Goal: Entertainment & Leisure: Browse casually

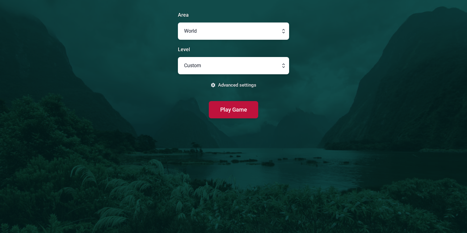
click at [273, 66] on button "button" at bounding box center [233, 65] width 111 height 17
type input "Custom"
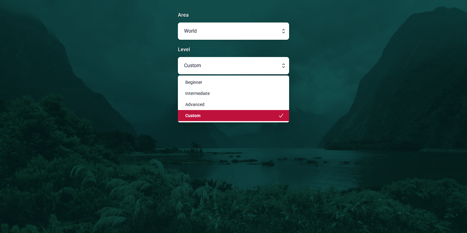
click at [274, 30] on button "button" at bounding box center [233, 31] width 111 height 17
type input "World"
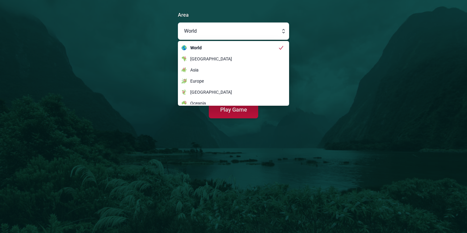
click at [297, 28] on main "Area World World [GEOGRAPHIC_DATA] [GEOGRAPHIC_DATA] [GEOGRAPHIC_DATA] [GEOGRAP…" at bounding box center [233, 116] width 467 height 233
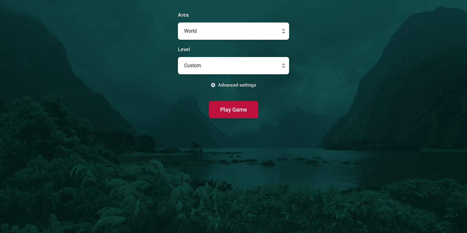
click at [261, 59] on button "button" at bounding box center [233, 65] width 111 height 17
type input "Custom"
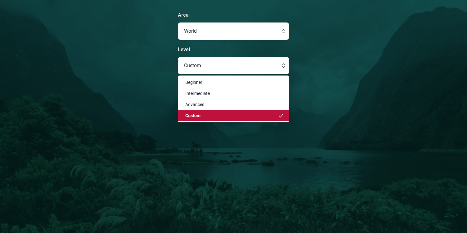
click at [320, 74] on main "Area World Level Custom Beginner Intermediate Advanced Custom Advanced settings…" at bounding box center [233, 116] width 467 height 233
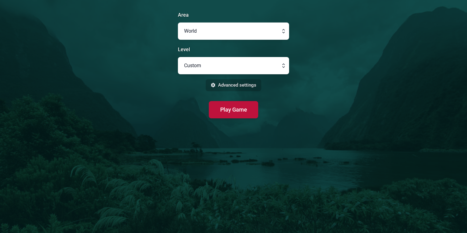
click at [246, 86] on button "Advanced settings" at bounding box center [234, 85] width 56 height 12
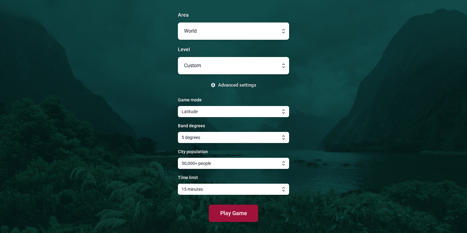
click at [232, 210] on span "Play Game" at bounding box center [233, 213] width 27 height 6
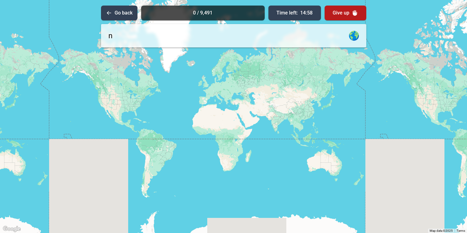
type input "no"
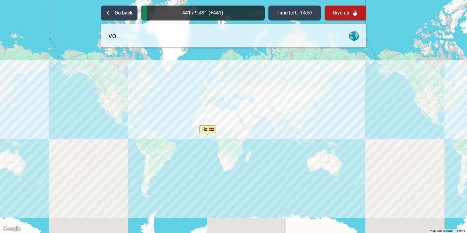
type input "v"
type input "novosibir"
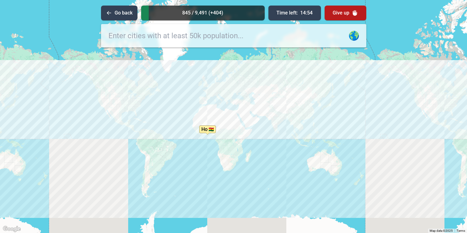
type input "s"
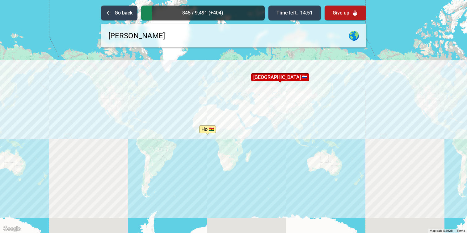
type input "[GEOGRAPHIC_DATA]"
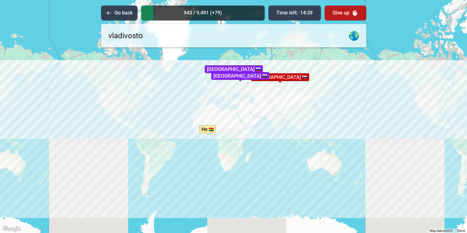
type input "vladivostok"
type input "[GEOGRAPHIC_DATA]"
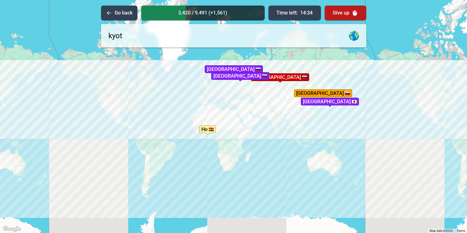
type input "[GEOGRAPHIC_DATA]"
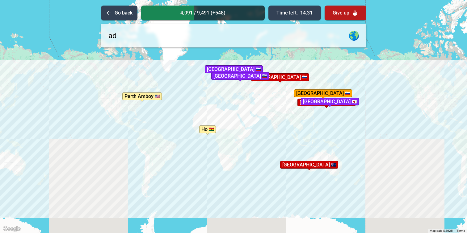
type input "ade"
type input "l"
type input "[GEOGRAPHIC_DATA]"
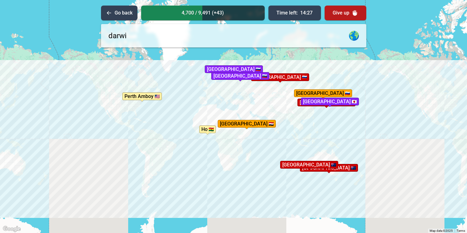
type input "darwin"
type input "gold coast"
type input "[GEOGRAPHIC_DATA]"
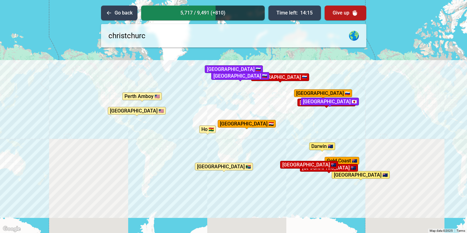
type input "[GEOGRAPHIC_DATA]"
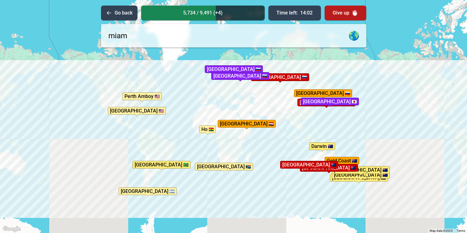
type input "[GEOGRAPHIC_DATA]"
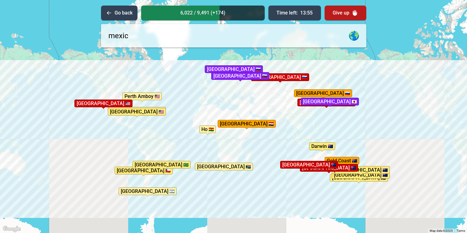
type input "[GEOGRAPHIC_DATA]"
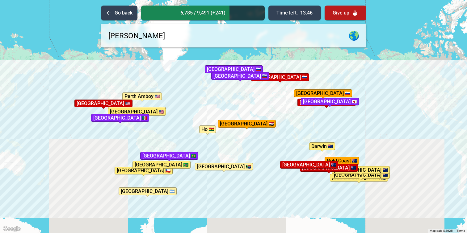
type input "[GEOGRAPHIC_DATA]"
type input "nazare"
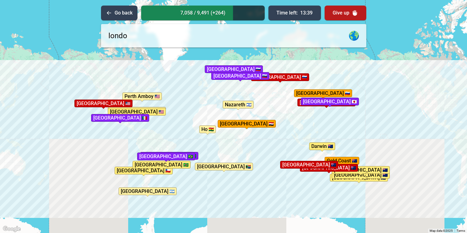
type input "[GEOGRAPHIC_DATA]"
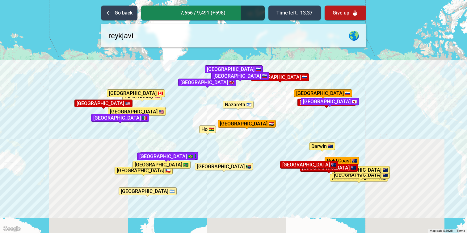
type input "[GEOGRAPHIC_DATA]"
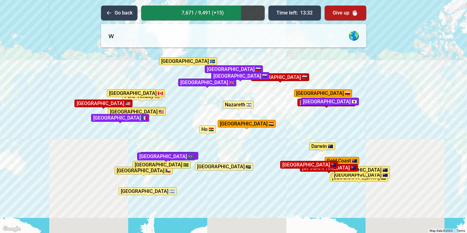
type input "wa"
type input "r"
type input "warsw"
type input "a"
type input "accra"
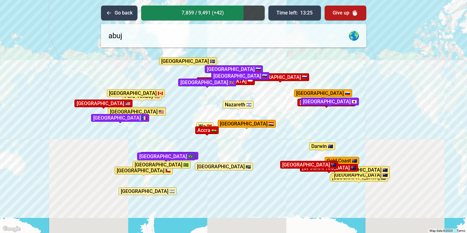
type input "abuja"
type input "lome"
type input "[GEOGRAPHIC_DATA]"
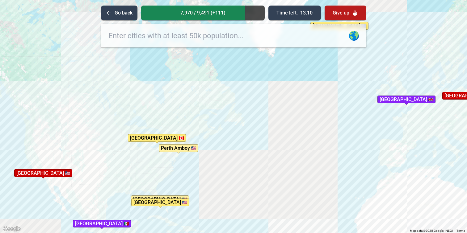
click at [165, 42] on input "text" at bounding box center [233, 35] width 265 height 23
type input "[GEOGRAPHIC_DATA]"
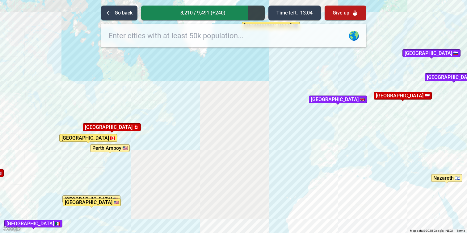
drag, startPoint x: 266, startPoint y: 94, endPoint x: 185, endPoint y: 94, distance: 81.2
click at [185, 94] on div "To activate drag with keyboard, press Alt + Enter. Once in keyboard drag state,…" at bounding box center [233, 116] width 467 height 233
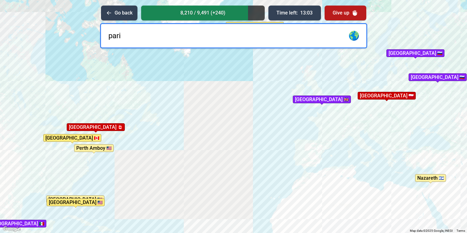
type input "[GEOGRAPHIC_DATA]"
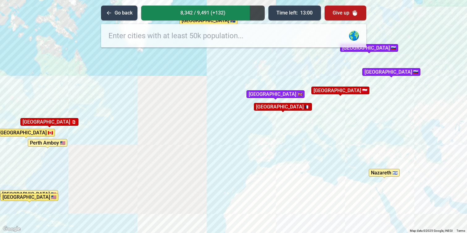
drag, startPoint x: 203, startPoint y: 107, endPoint x: 156, endPoint y: 101, distance: 47.6
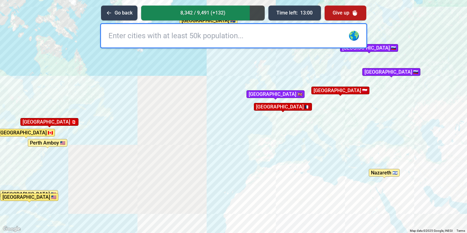
click at [156, 101] on div "To activate drag with keyboard, press Alt + Enter. Once in keyboard drag state,…" at bounding box center [233, 116] width 467 height 233
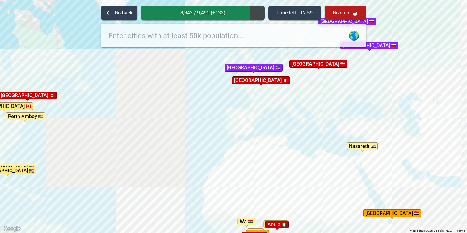
drag, startPoint x: 184, startPoint y: 135, endPoint x: 161, endPoint y: 109, distance: 34.2
click at [161, 109] on div "To activate drag with keyboard, press Alt + Enter. Once in keyboard drag state,…" at bounding box center [233, 116] width 467 height 233
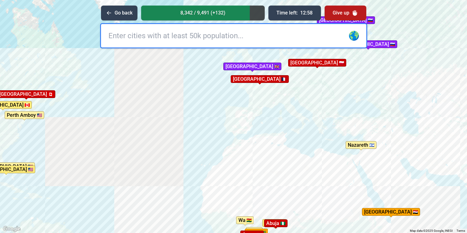
click at [189, 39] on input "text" at bounding box center [233, 35] width 265 height 23
type input "marrakesh"
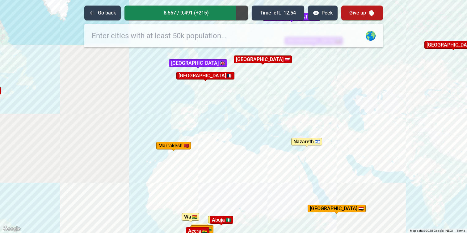
drag, startPoint x: 233, startPoint y: 91, endPoint x: 124, endPoint y: 75, distance: 110.7
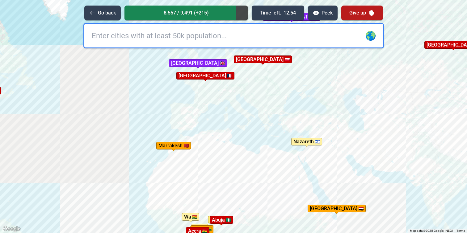
click at [124, 76] on div "To activate drag with keyboard, press Alt + Enter. Once in keyboard drag state,…" at bounding box center [233, 116] width 467 height 233
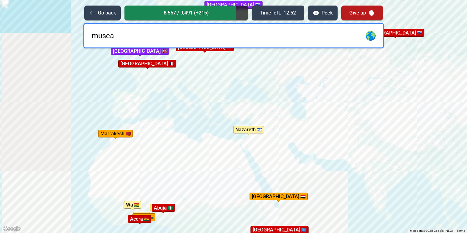
type input "muscat"
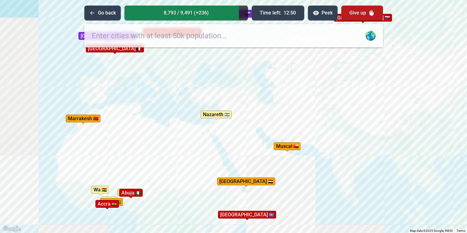
drag, startPoint x: 176, startPoint y: 128, endPoint x: 143, endPoint y: 113, distance: 35.8
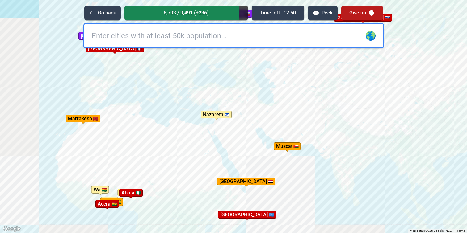
click at [143, 113] on div "To activate drag with keyboard, press Alt + Enter. Once in keyboard drag state,…" at bounding box center [233, 116] width 467 height 233
type input "rijad"
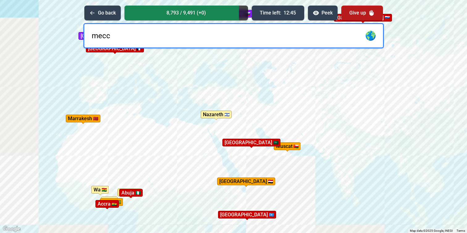
type input "mecca"
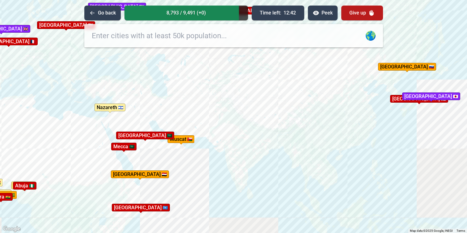
drag, startPoint x: 212, startPoint y: 165, endPoint x: 105, endPoint y: 158, distance: 107.1
click at [105, 158] on div "To activate drag with keyboard, press Alt + Enter. Once in keyboard drag state,…" at bounding box center [233, 116] width 467 height 233
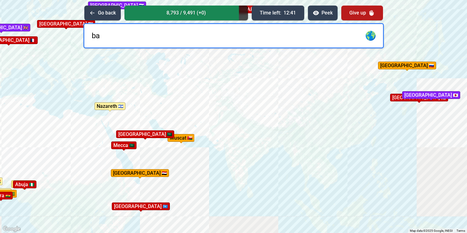
type input "ban"
type input "g"
type input "ba"
type input "g"
type input "[GEOGRAPHIC_DATA]"
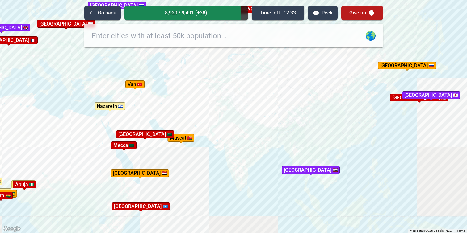
click at [140, 214] on div "To activate drag with keyboard, press Alt + Enter. Once in keyboard drag state,…" at bounding box center [233, 116] width 467 height 233
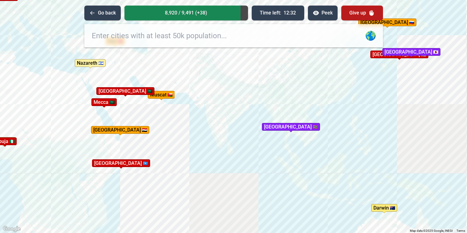
drag, startPoint x: 140, startPoint y: 189, endPoint x: 119, endPoint y: 144, distance: 48.5
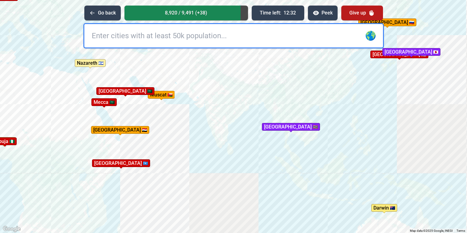
click at [119, 144] on div "To activate drag with keyboard, press Alt + Enter. Once in keyboard drag state,…" at bounding box center [233, 116] width 467 height 233
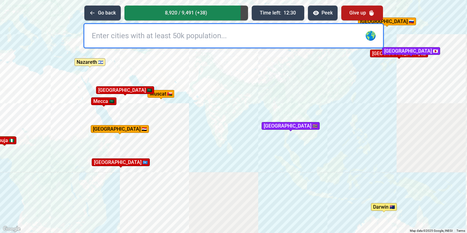
click at [169, 44] on input "text" at bounding box center [233, 35] width 299 height 23
type input "bali"
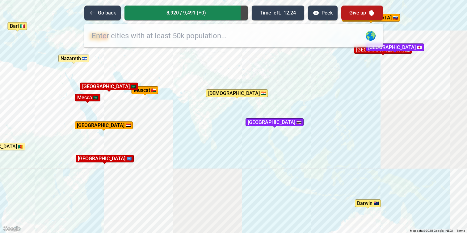
drag, startPoint x: 204, startPoint y: 108, endPoint x: 187, endPoint y: 104, distance: 17.3
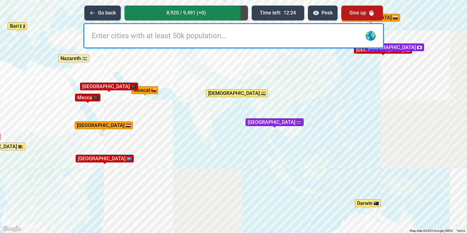
click at [187, 104] on div "To activate drag with keyboard, press Alt + Enter. Once in keyboard drag state,…" at bounding box center [233, 116] width 467 height 233
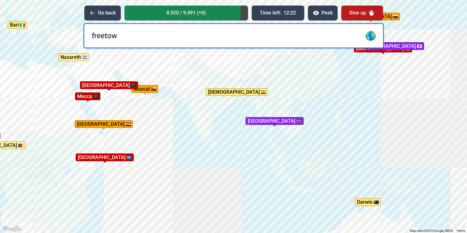
type input "freetown"
type input "f"
type input "[PERSON_NAME]"
type input "t"
type input "[GEOGRAPHIC_DATA]"
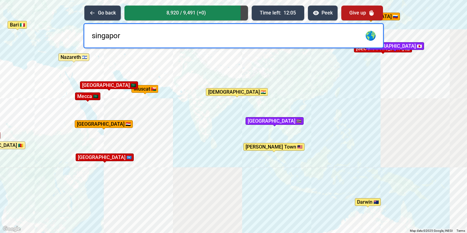
type input "[GEOGRAPHIC_DATA]"
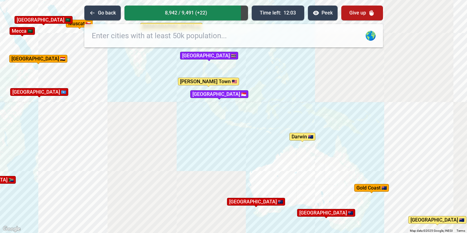
drag, startPoint x: 220, startPoint y: 177, endPoint x: 153, endPoint y: 111, distance: 93.7
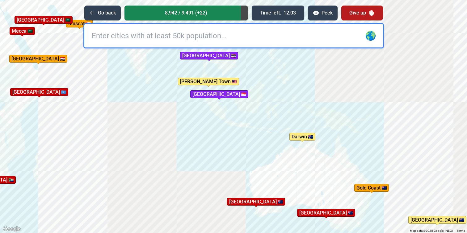
click at [153, 111] on div "To activate drag with keyboard, press Alt + Enter. Once in keyboard drag state,…" at bounding box center [233, 116] width 467 height 233
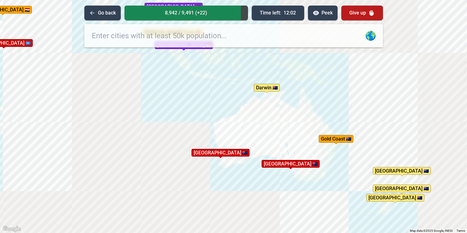
drag, startPoint x: 152, startPoint y: 132, endPoint x: 115, endPoint y: 83, distance: 60.7
click at [115, 83] on div "To activate drag with keyboard, press Alt + Enter. Once in keyboard drag state,…" at bounding box center [233, 116] width 467 height 233
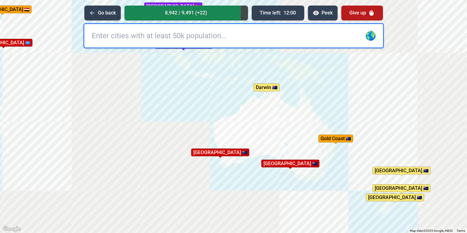
click at [146, 34] on input "text" at bounding box center [233, 35] width 299 height 23
type input "dunedin"
click at [170, 39] on input "text" at bounding box center [233, 35] width 299 height 23
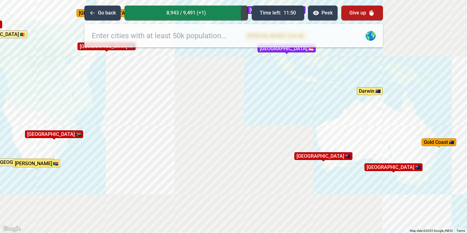
drag, startPoint x: 115, startPoint y: 122, endPoint x: 218, endPoint y: 126, distance: 103.2
click at [218, 126] on div "To activate drag with keyboard, press Alt + Enter. Once in keyboard drag state,…" at bounding box center [233, 116] width 467 height 233
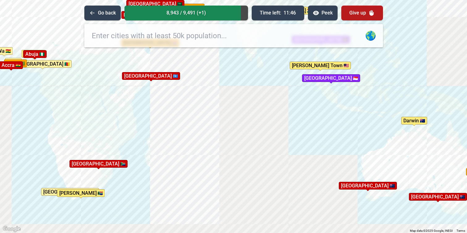
drag, startPoint x: 162, startPoint y: 125, endPoint x: 207, endPoint y: 155, distance: 53.7
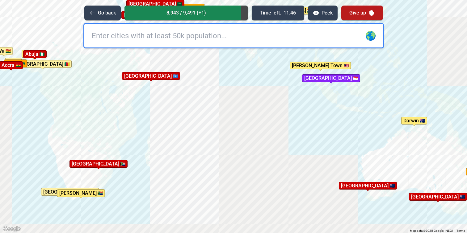
click at [207, 155] on div "To activate drag with keyboard, press Alt + Enter. Once in keyboard drag state,…" at bounding box center [233, 116] width 467 height 233
type input "brazzaville"
type input "[GEOGRAPHIC_DATA]"
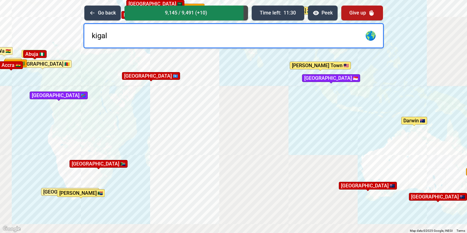
type input "kigali"
type input "k"
type input "[GEOGRAPHIC_DATA]"
type input "gaborone"
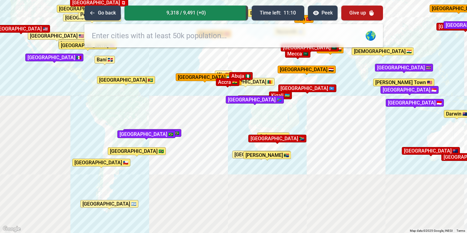
drag, startPoint x: 95, startPoint y: 139, endPoint x: 240, endPoint y: 131, distance: 145.1
click at [240, 131] on div "To activate drag with keyboard, press Alt + Enter. Once in keyboard drag state,…" at bounding box center [233, 116] width 467 height 233
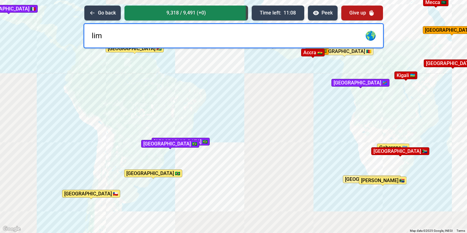
type input "lima"
type input "sucre"
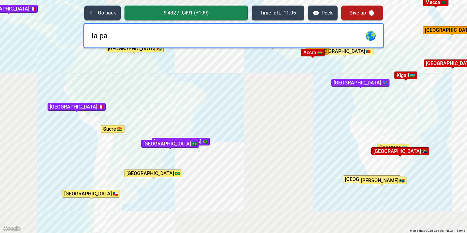
type input "la paz"
type input "e"
type input "[GEOGRAPHIC_DATA]"
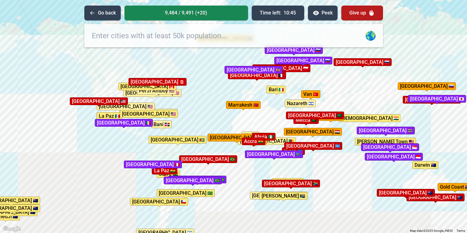
drag, startPoint x: 245, startPoint y: 114, endPoint x: 235, endPoint y: 170, distance: 57.3
click at [235, 170] on div "To activate drag with keyboard, press Alt + Enter. Once in keyboard drag state,…" at bounding box center [233, 116] width 467 height 233
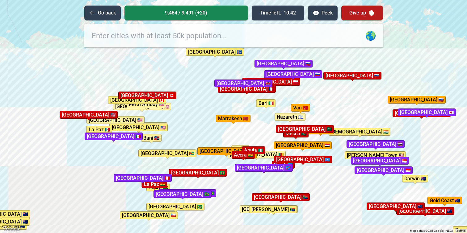
drag, startPoint x: 216, startPoint y: 95, endPoint x: 205, endPoint y: 92, distance: 11.8
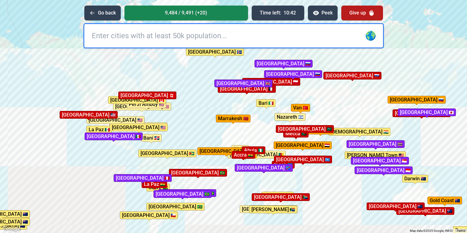
click at [205, 92] on div "To activate drag with keyboard, press Alt + Enter. Once in keyboard drag state,…" at bounding box center [233, 116] width 467 height 233
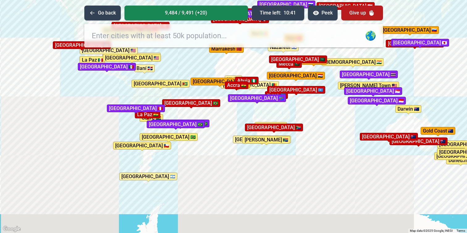
drag, startPoint x: 223, startPoint y: 165, endPoint x: 218, endPoint y: 107, distance: 57.6
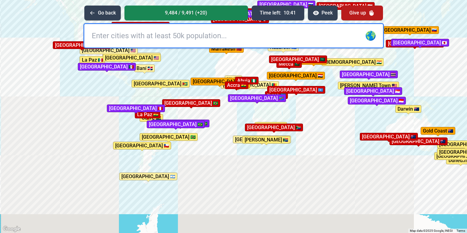
click at [218, 107] on div "To activate drag with keyboard, press Alt + Enter. Once in keyboard drag state,…" at bounding box center [233, 116] width 467 height 233
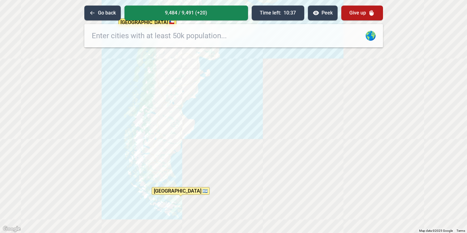
drag, startPoint x: 143, startPoint y: 170, endPoint x: 157, endPoint y: 153, distance: 21.0
click at [157, 153] on div "To activate drag with keyboard, press Alt + Enter. Once in keyboard drag state,…" at bounding box center [233, 116] width 467 height 233
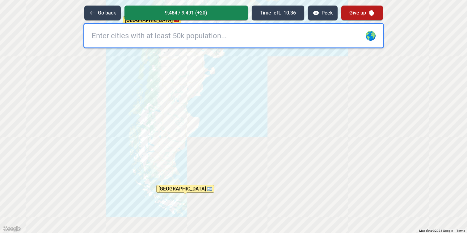
click at [167, 36] on input "text" at bounding box center [233, 35] width 299 height 23
type input "u"
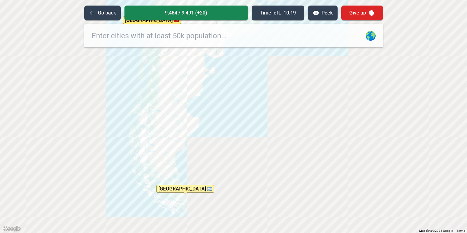
click at [364, 15] on button "Give up" at bounding box center [362, 13] width 42 height 15
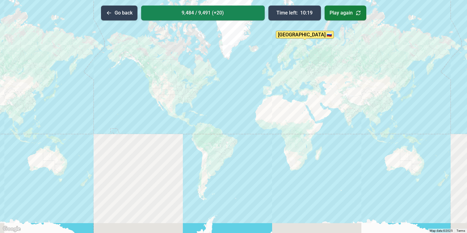
drag, startPoint x: 311, startPoint y: 85, endPoint x: 253, endPoint y: 164, distance: 98.0
click at [253, 164] on div "To activate drag with keyboard, press Alt + Enter. Once in keyboard drag state,…" at bounding box center [233, 116] width 467 height 233
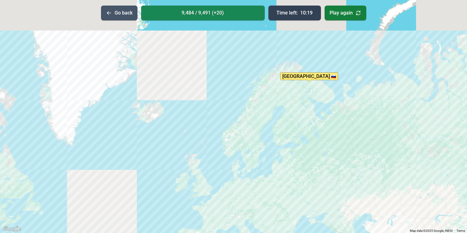
click at [115, 16] on button "Go back" at bounding box center [119, 13] width 36 height 15
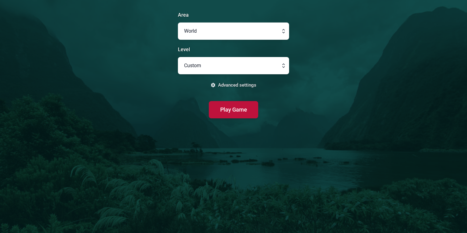
click at [232, 63] on button "button" at bounding box center [233, 65] width 111 height 17
type input "Custom"
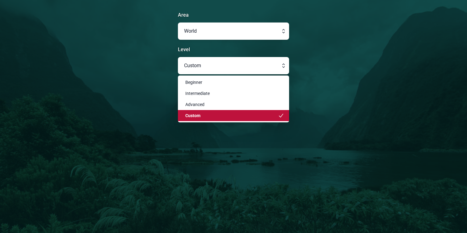
click at [124, 78] on main "Area World Level Custom Beginner Intermediate Advanced Custom Advanced settings…" at bounding box center [233, 116] width 467 height 233
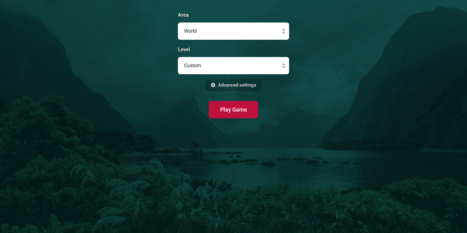
click at [229, 87] on button "Advanced settings" at bounding box center [234, 85] width 56 height 12
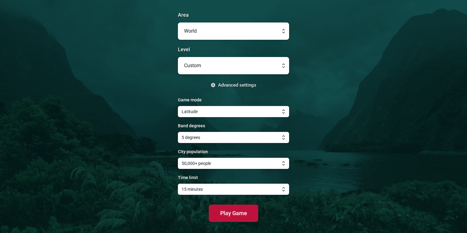
click at [227, 109] on button "button" at bounding box center [233, 111] width 111 height 11
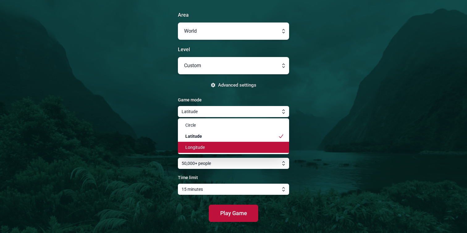
click at [217, 148] on div "Longitude" at bounding box center [230, 147] width 96 height 6
type input "Longitude"
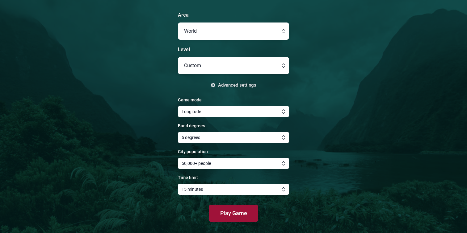
click at [217, 211] on button "Play Game" at bounding box center [233, 213] width 49 height 17
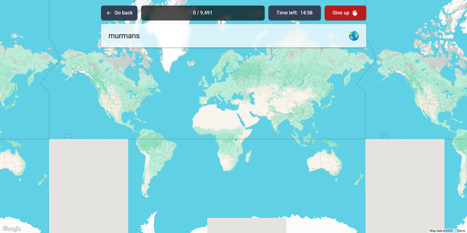
type input "murmansk"
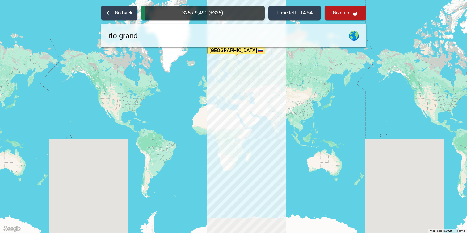
type input "[GEOGRAPHIC_DATA]"
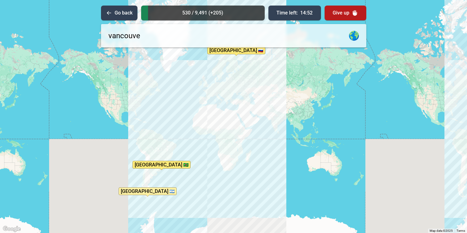
type input "[GEOGRAPHIC_DATA]"
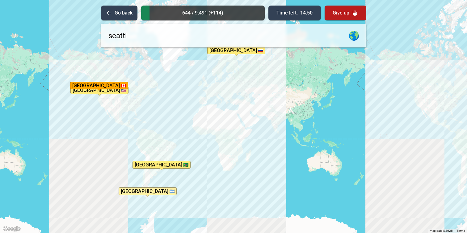
type input "[GEOGRAPHIC_DATA]"
type input "r"
type input "[GEOGRAPHIC_DATA]"
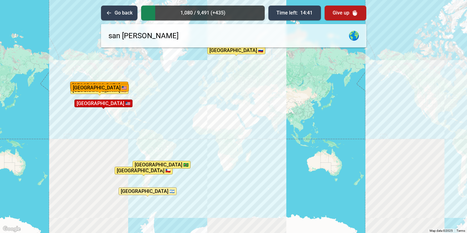
type input "[GEOGRAPHIC_DATA]"
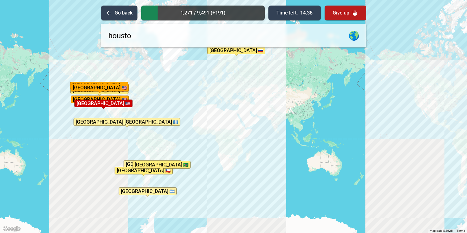
type input "[GEOGRAPHIC_DATA]"
type input "san antonio"
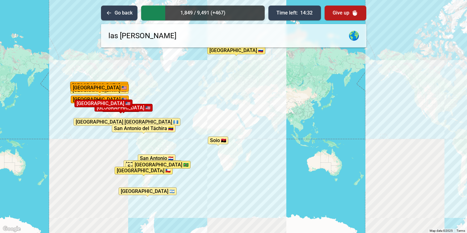
type input "[GEOGRAPHIC_DATA]"
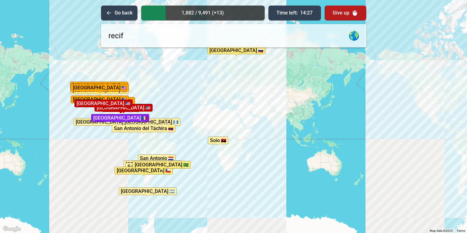
type input "[GEOGRAPHIC_DATA]"
type input "nazare"
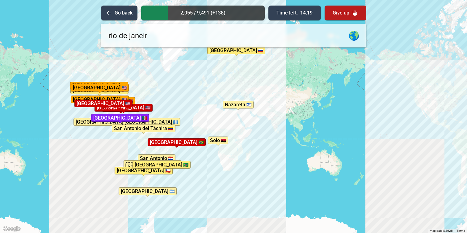
type input "[GEOGRAPHIC_DATA]"
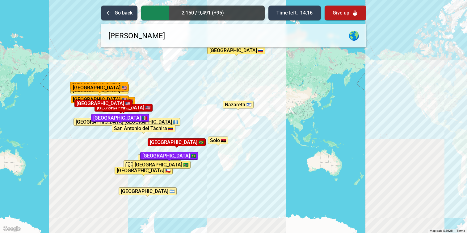
type input "[GEOGRAPHIC_DATA]"
type input "lima"
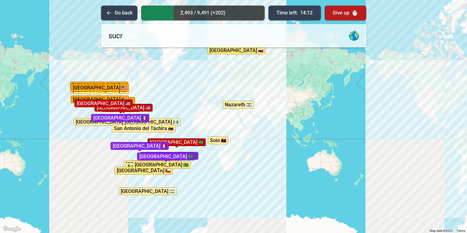
type input "sucre"
type input "la paz"
type input "anchorage"
type input "osl"
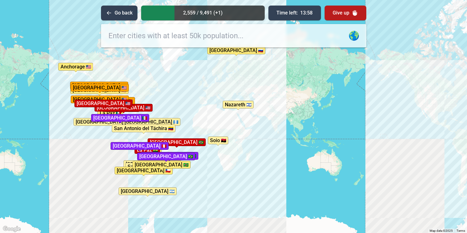
type input "o"
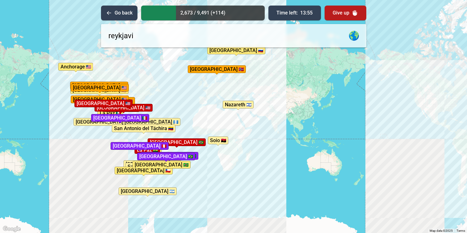
type input "[GEOGRAPHIC_DATA]"
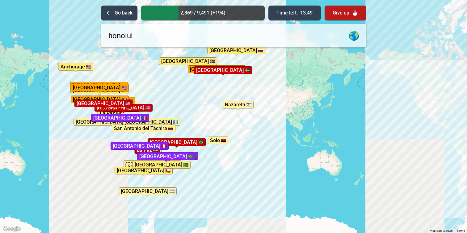
type input "[GEOGRAPHIC_DATA]"
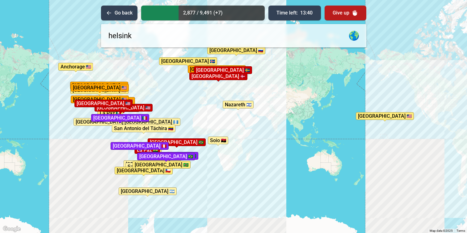
type input "[GEOGRAPHIC_DATA]"
type input "tall"
type input "i"
type input "[GEOGRAPHIC_DATA]"
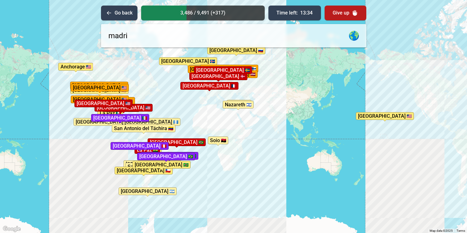
type input "[GEOGRAPHIC_DATA]"
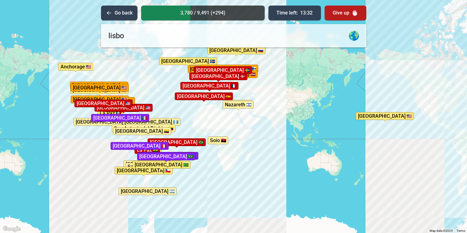
type input "[GEOGRAPHIC_DATA]"
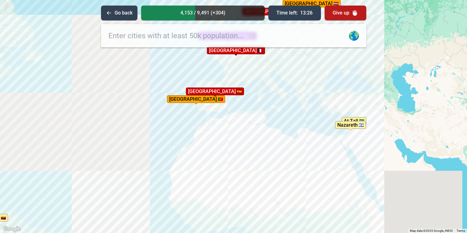
click at [182, 42] on input "text" at bounding box center [233, 35] width 265 height 23
type input "marrakesh"
type input "[GEOGRAPHIC_DATA]"
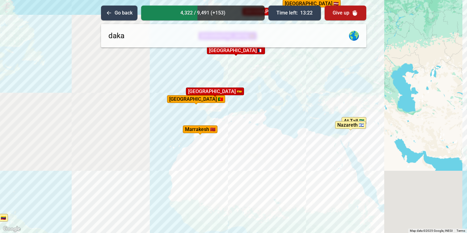
type input "[GEOGRAPHIC_DATA]"
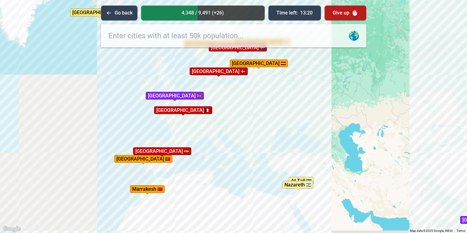
drag, startPoint x: 244, startPoint y: 80, endPoint x: 191, endPoint y: 141, distance: 80.5
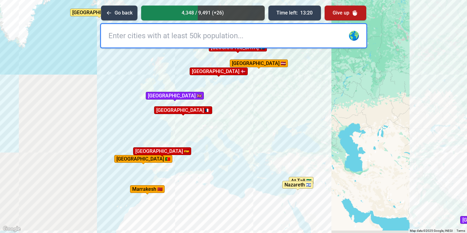
click at [191, 141] on div "To activate drag with keyboard, press Alt + Enter. Once in keyboard drag state,…" at bounding box center [233, 116] width 467 height 233
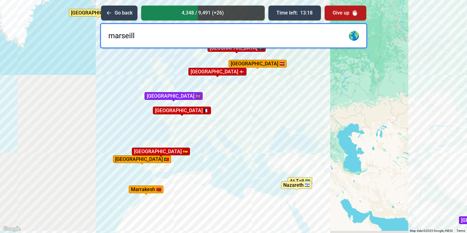
type input "[GEOGRAPHIC_DATA]"
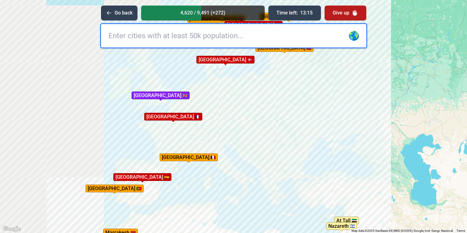
click at [178, 38] on input "text" at bounding box center [233, 35] width 265 height 23
type input "ham"
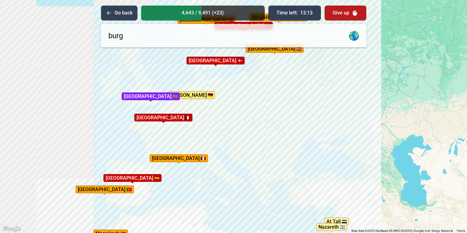
drag, startPoint x: 274, startPoint y: 91, endPoint x: 247, endPoint y: 94, distance: 26.7
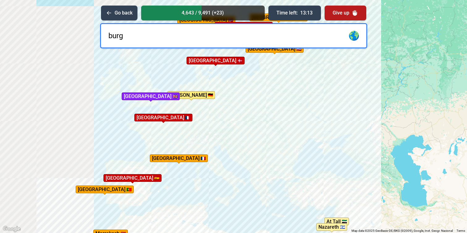
click at [247, 94] on div "To activate drag with keyboard, press Alt + Enter. Once in keyboard drag state,…" at bounding box center [233, 116] width 467 height 233
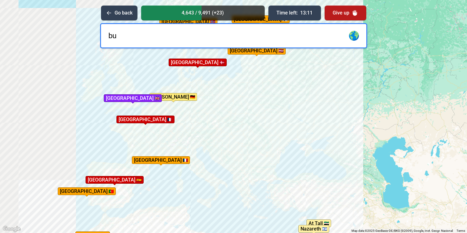
type input "b"
type input "[GEOGRAPHIC_DATA]"
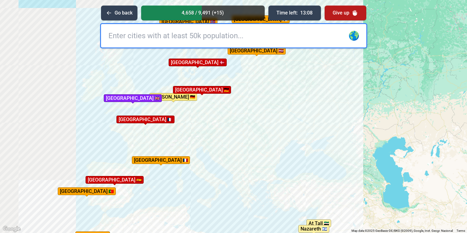
click at [207, 39] on input "text" at bounding box center [233, 35] width 265 height 23
type input "wa"
type input "r"
type input "[GEOGRAPHIC_DATA]"
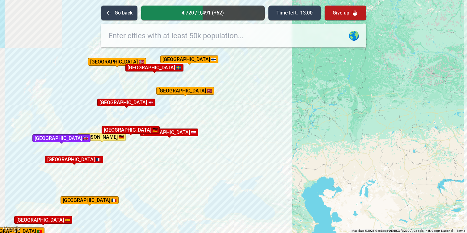
drag, startPoint x: 318, startPoint y: 98, endPoint x: 247, endPoint y: 137, distance: 81.7
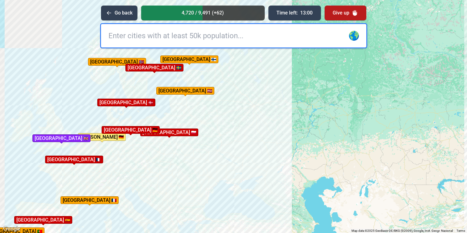
click at [247, 138] on div "To activate drag with keyboard, press Alt + Enter. Once in keyboard drag state,…" at bounding box center [233, 116] width 467 height 233
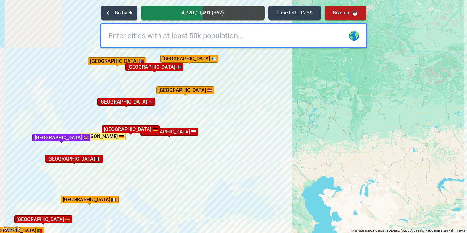
click at [226, 36] on input "text" at bounding box center [233, 35] width 265 height 23
type input "[GEOGRAPHIC_DATA]"
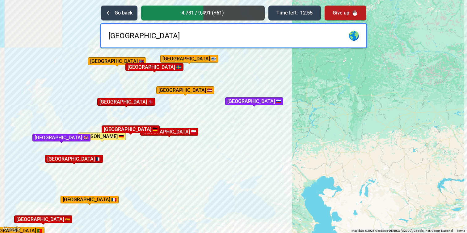
type input "[GEOGRAPHIC_DATA]"
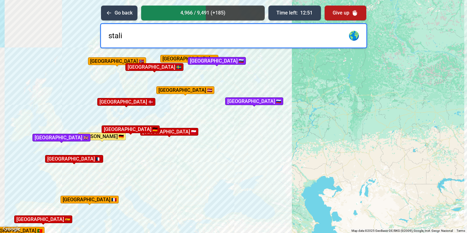
type input "stalin"
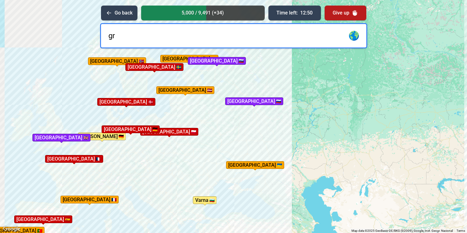
type input "g"
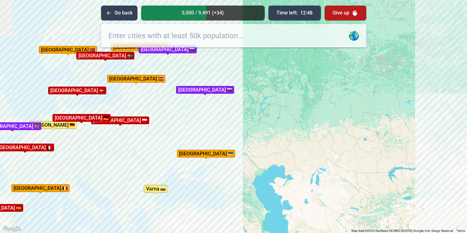
drag, startPoint x: 280, startPoint y: 118, endPoint x: 231, endPoint y: 106, distance: 51.1
click at [231, 106] on div "To activate drag with keyboard, press Alt + Enter. Once in keyboard drag state,…" at bounding box center [233, 116] width 467 height 233
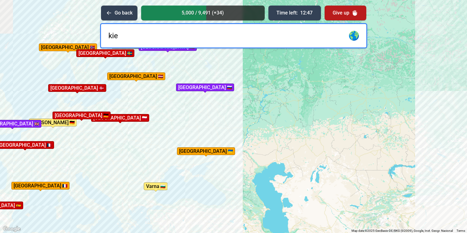
type input "[GEOGRAPHIC_DATA]"
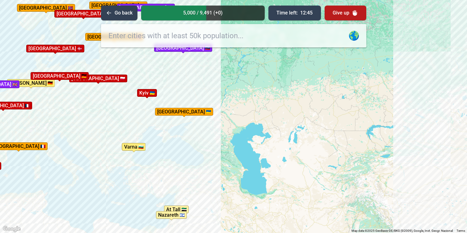
drag, startPoint x: 245, startPoint y: 153, endPoint x: 224, endPoint y: 113, distance: 45.7
click at [224, 113] on div "To activate drag with keyboard, press Alt + Enter. Once in keyboard drag state,…" at bounding box center [233, 116] width 467 height 233
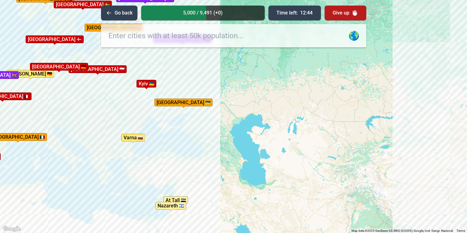
drag, startPoint x: 212, startPoint y: 161, endPoint x: 212, endPoint y: 151, distance: 9.9
click at [212, 151] on div "To activate drag with keyboard, press Alt + Enter. Once in keyboard drag state,…" at bounding box center [233, 116] width 467 height 233
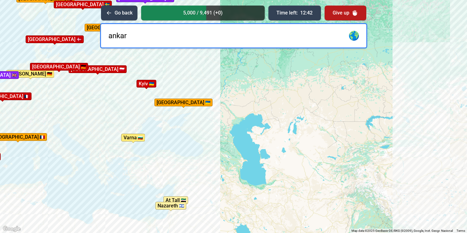
type input "[GEOGRAPHIC_DATA]"
type input "van"
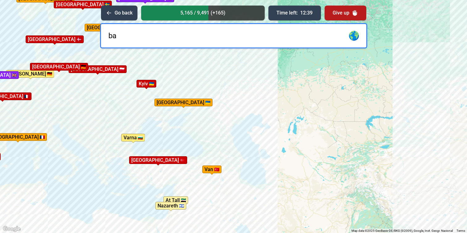
type input "bat"
type input "man"
type input "ab"
type input "t"
type input "batman"
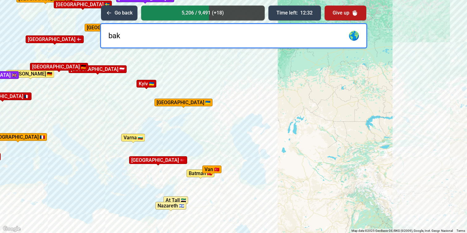
type input "[GEOGRAPHIC_DATA]"
click at [125, 35] on input "damscus" at bounding box center [233, 35] width 265 height 23
type input "[GEOGRAPHIC_DATA]"
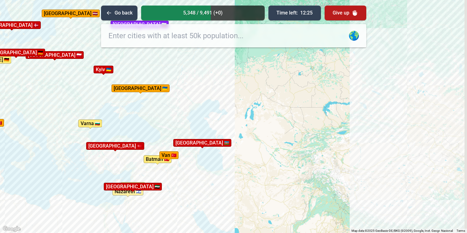
drag, startPoint x: 199, startPoint y: 120, endPoint x: 147, endPoint y: 104, distance: 55.2
click at [147, 104] on div "To activate drag with keyboard, press Alt + Enter. Once in keyboard drag state,…" at bounding box center [233, 116] width 467 height 233
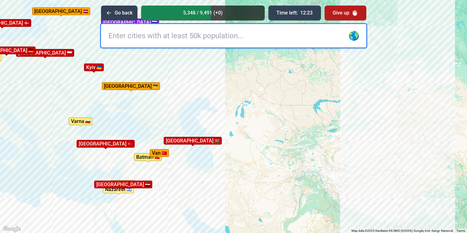
click at [124, 39] on input "text" at bounding box center [233, 35] width 265 height 23
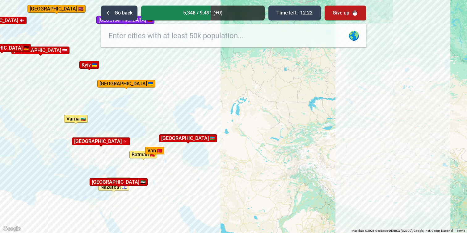
drag, startPoint x: 147, startPoint y: 113, endPoint x: 116, endPoint y: 69, distance: 53.7
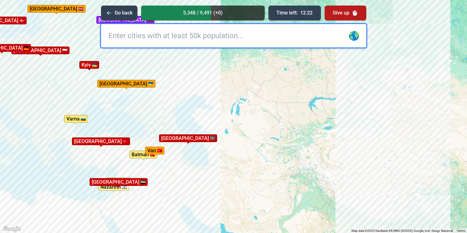
click at [116, 69] on div "To activate drag with keyboard, press Alt + Enter. Once in keyboard drag state,…" at bounding box center [233, 116] width 467 height 233
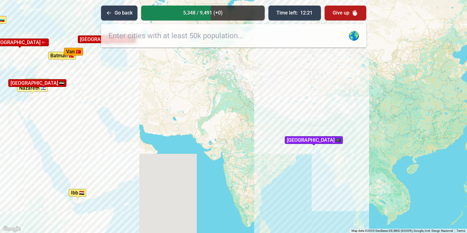
drag, startPoint x: 168, startPoint y: 109, endPoint x: 142, endPoint y: 113, distance: 25.6
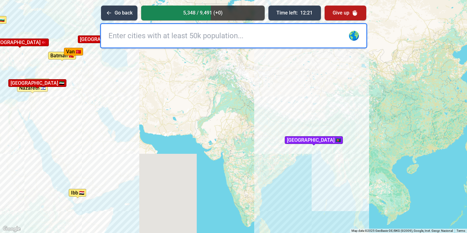
click at [142, 113] on div "To activate drag with keyboard, press Alt + Enter. Once in keyboard drag state,…" at bounding box center [233, 116] width 467 height 233
type input "[GEOGRAPHIC_DATA]"
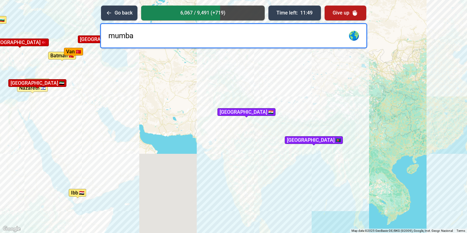
type input "[GEOGRAPHIC_DATA]"
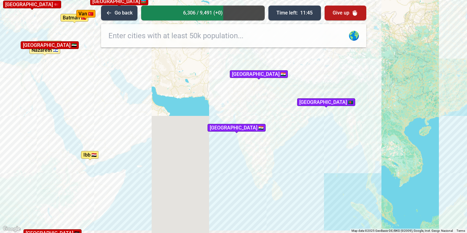
drag, startPoint x: 109, startPoint y: 114, endPoint x: 122, endPoint y: 72, distance: 44.2
click at [122, 72] on div "To activate drag with keyboard, press Alt + Enter. Once in keyboard drag state,…" at bounding box center [233, 116] width 467 height 233
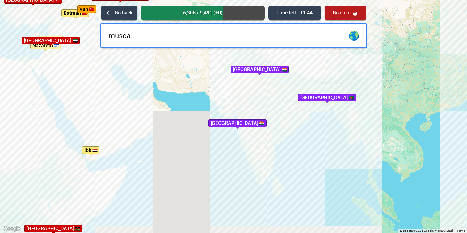
type input "muscat"
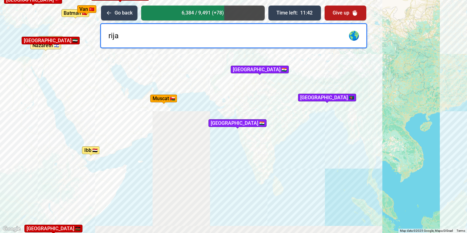
type input "rijad"
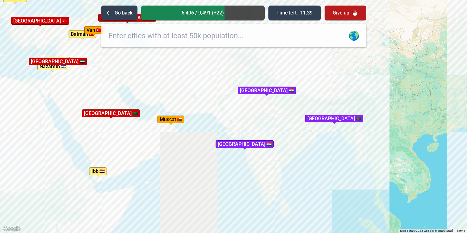
drag, startPoint x: 130, startPoint y: 125, endPoint x: 137, endPoint y: 145, distance: 21.6
click at [137, 145] on div "To activate drag with keyboard, press Alt + Enter. Once in keyboard drag state,…" at bounding box center [233, 116] width 467 height 233
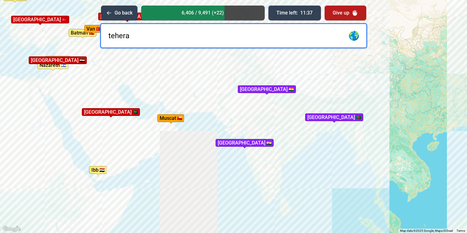
type input "[GEOGRAPHIC_DATA]"
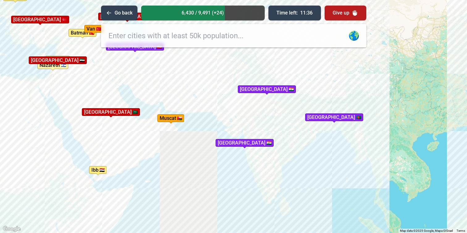
drag, startPoint x: 164, startPoint y: 194, endPoint x: 194, endPoint y: 118, distance: 82.3
click at [194, 119] on div "To activate drag with keyboard, press Alt + Enter. Once in keyboard drag state,…" at bounding box center [233, 116] width 467 height 233
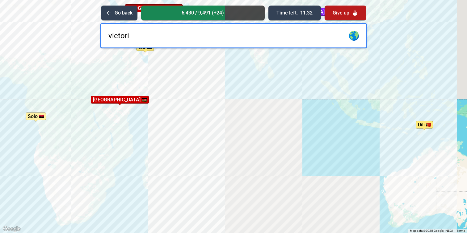
type input "victoria"
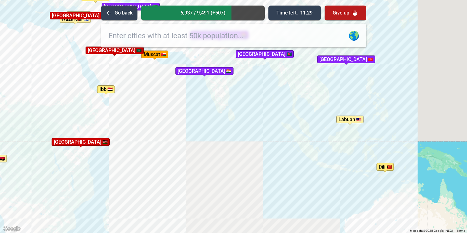
drag, startPoint x: 230, startPoint y: 99, endPoint x: 190, endPoint y: 142, distance: 58.3
click at [190, 142] on div "To activate drag with keyboard, press Alt + Enter. Once in keyboard drag state,…" at bounding box center [233, 116] width 467 height 233
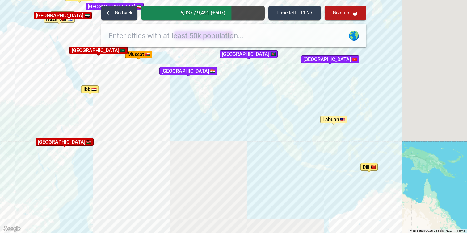
drag, startPoint x: 190, startPoint y: 142, endPoint x: 157, endPoint y: 144, distance: 32.8
click at [157, 144] on div "To activate drag with keyboard, press Alt + Enter. Once in keyboard drag state,…" at bounding box center [233, 116] width 467 height 233
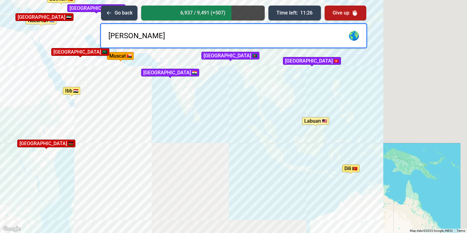
type input "[GEOGRAPHIC_DATA]"
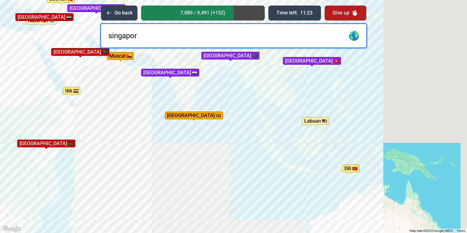
type input "[GEOGRAPHIC_DATA]"
type input "h"
type input "shan"
type input "shang"
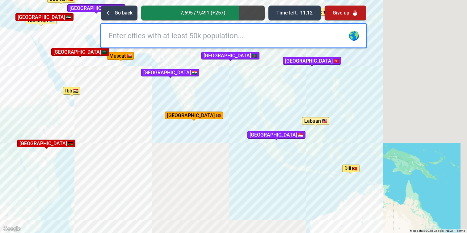
type input "a"
type input "[GEOGRAPHIC_DATA]"
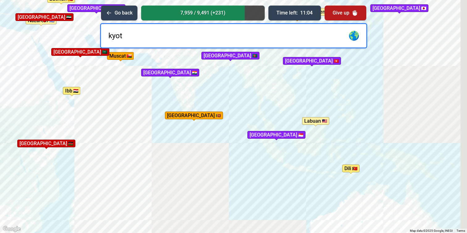
type input "[GEOGRAPHIC_DATA]"
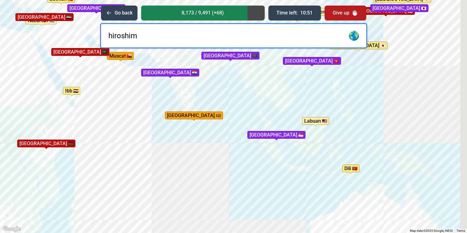
type input "[GEOGRAPHIC_DATA]"
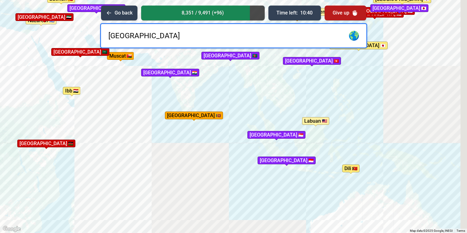
type input "[GEOGRAPHIC_DATA]"
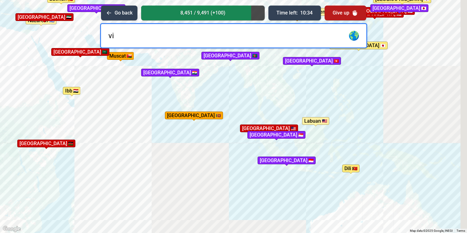
type input "v"
type input "ban"
type input "g"
type input "[GEOGRAPHIC_DATA]"
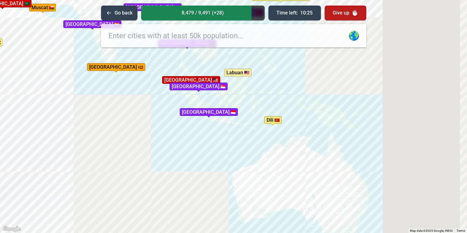
drag, startPoint x: 337, startPoint y: 158, endPoint x: 254, endPoint y: 97, distance: 103.1
click at [255, 98] on div "To activate drag with keyboard, press Alt + Enter. Once in keyboard drag state,…" at bounding box center [233, 116] width 467 height 233
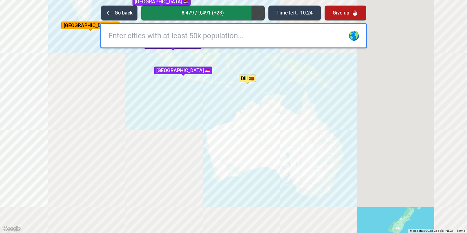
click at [192, 46] on input "text" at bounding box center [233, 35] width 265 height 23
type input "[GEOGRAPHIC_DATA]"
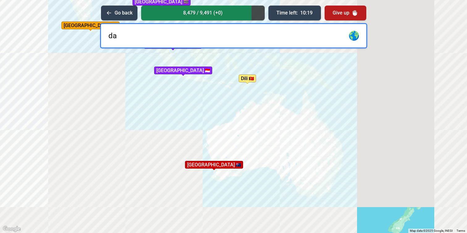
type input "d"
type input "[GEOGRAPHIC_DATA]"
type input "ade"
type input "l"
type input "[GEOGRAPHIC_DATA]"
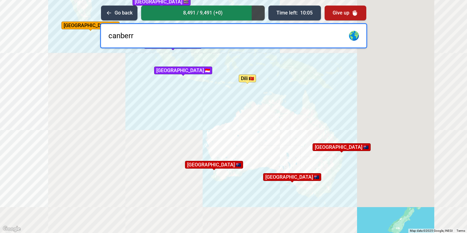
type input "[GEOGRAPHIC_DATA]"
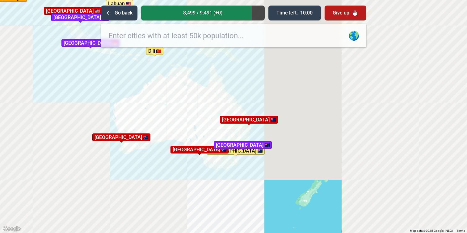
drag, startPoint x: 224, startPoint y: 98, endPoint x: 131, endPoint y: 68, distance: 98.4
click at [131, 69] on div "To activate drag with keyboard, press Alt + Enter. Once in keyboard drag state,…" at bounding box center [233, 116] width 467 height 233
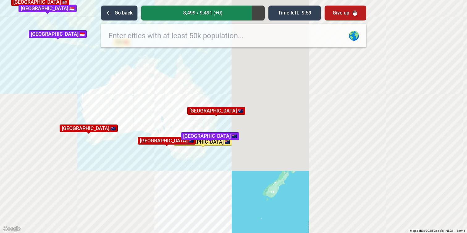
drag, startPoint x: 184, startPoint y: 96, endPoint x: 153, endPoint y: 91, distance: 32.0
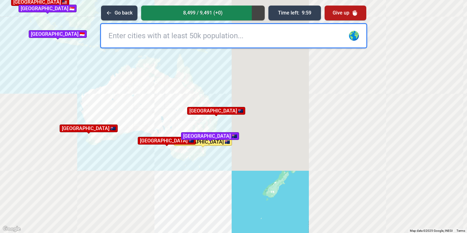
click at [153, 91] on div "To activate drag with keyboard, press Alt + Enter. Once in keyboard drag state,…" at bounding box center [233, 116] width 467 height 233
type input "[GEOGRAPHIC_DATA]"
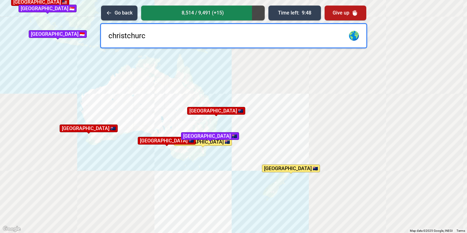
type input "[GEOGRAPHIC_DATA]"
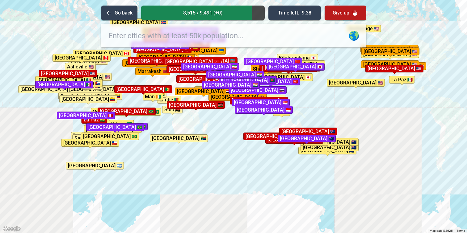
drag, startPoint x: 124, startPoint y: 136, endPoint x: 244, endPoint y: 138, distance: 120.7
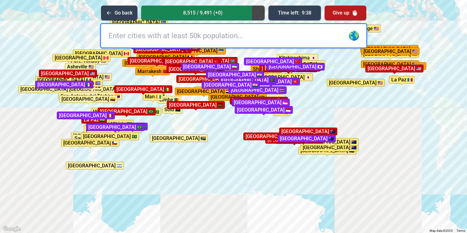
click at [244, 138] on div "To activate drag with keyboard, press Alt + Enter. Once in keyboard drag state,…" at bounding box center [233, 116] width 467 height 233
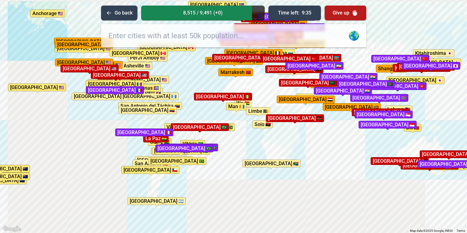
drag, startPoint x: 64, startPoint y: 109, endPoint x: 131, endPoint y: 126, distance: 68.7
click at [131, 126] on div "To activate drag with keyboard, press Alt + Enter. Once in keyboard drag state,…" at bounding box center [233, 116] width 467 height 233
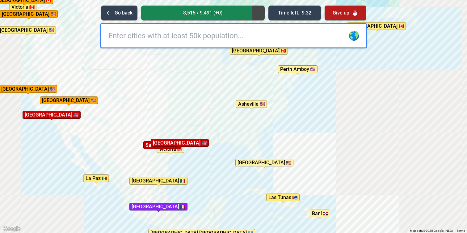
click at [138, 41] on input "text" at bounding box center [233, 35] width 265 height 23
type input "[GEOGRAPHIC_DATA]"
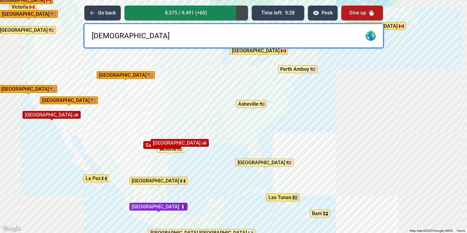
type input "guda"
type input "l"
type input "[GEOGRAPHIC_DATA]"
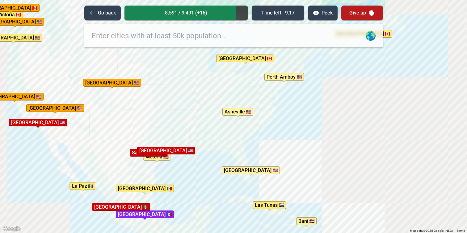
drag, startPoint x: 212, startPoint y: 93, endPoint x: 198, endPoint y: 101, distance: 16.3
click at [198, 101] on div "To activate drag with keyboard, press Alt + Enter. Once in keyboard drag state,…" at bounding box center [233, 116] width 467 height 233
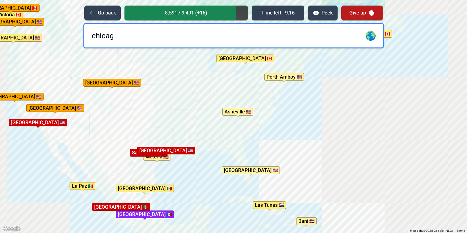
type input "[GEOGRAPHIC_DATA]"
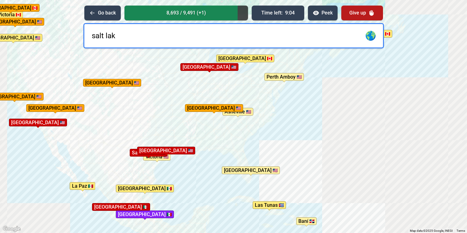
type input "salt lake"
type input "dallas"
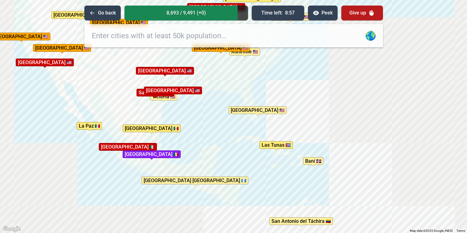
drag, startPoint x: 117, startPoint y: 153, endPoint x: 127, endPoint y: 89, distance: 64.3
click at [127, 89] on div "To activate drag with keyboard, press Alt + Enter. Once in keyboard drag state,…" at bounding box center [233, 116] width 467 height 233
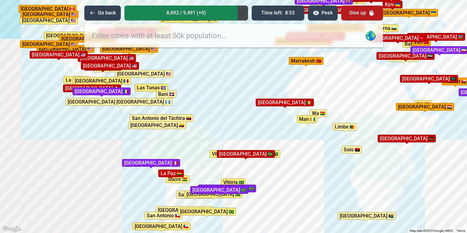
drag, startPoint x: 157, startPoint y: 175, endPoint x: 128, endPoint y: 136, distance: 48.2
click at [128, 137] on div "To activate drag with keyboard, press Alt + Enter. Once in keyboard drag state,…" at bounding box center [233, 116] width 467 height 233
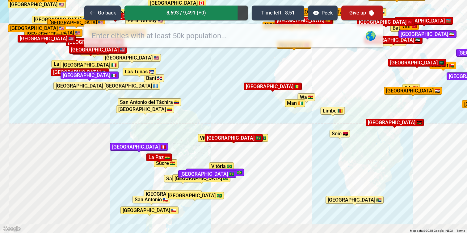
drag, startPoint x: 180, startPoint y: 130, endPoint x: 172, endPoint y: 121, distance: 12.5
click at [172, 121] on div "To activate drag with keyboard, press Alt + Enter. Once in keyboard drag state,…" at bounding box center [233, 116] width 467 height 233
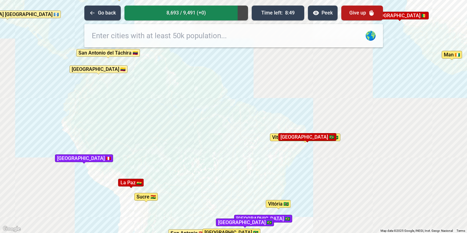
drag, startPoint x: 210, startPoint y: 175, endPoint x: 201, endPoint y: 165, distance: 13.6
click at [201, 165] on div "To activate drag with keyboard, press Alt + Enter. Once in keyboard drag state,…" at bounding box center [233, 116] width 467 height 233
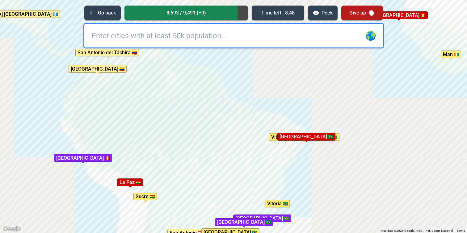
click at [196, 38] on input "text" at bounding box center [233, 35] width 299 height 23
type input "manaus"
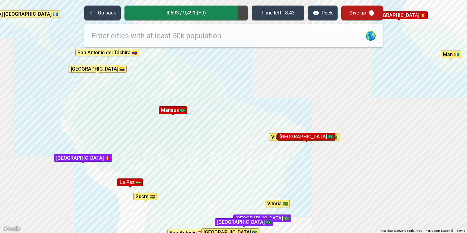
drag, startPoint x: 187, startPoint y: 139, endPoint x: 181, endPoint y: 88, distance: 51.6
click at [181, 89] on div "To activate drag with keyboard, press Alt + Enter. Once in keyboard drag state,…" at bounding box center [233, 116] width 467 height 233
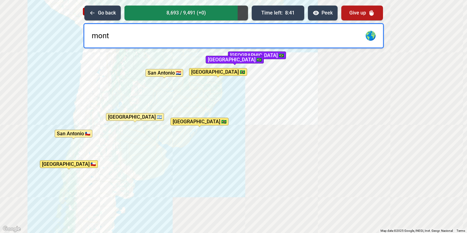
type input "monte"
type input "v"
type input "[GEOGRAPHIC_DATA]"
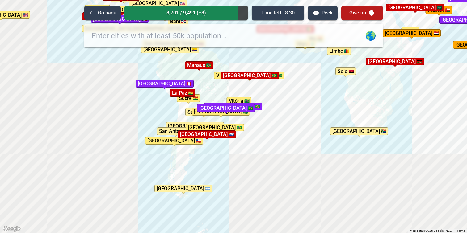
drag, startPoint x: 270, startPoint y: 109, endPoint x: 259, endPoint y: 146, distance: 38.1
click at [259, 146] on div "To activate drag with keyboard, press Alt + Enter. Once in keyboard drag state,…" at bounding box center [233, 116] width 467 height 233
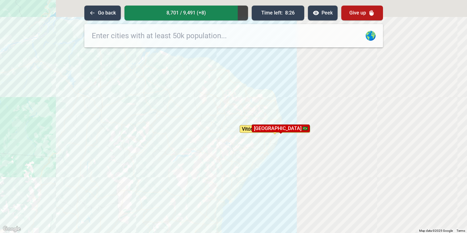
drag, startPoint x: 238, startPoint y: 96, endPoint x: 232, endPoint y: 128, distance: 32.9
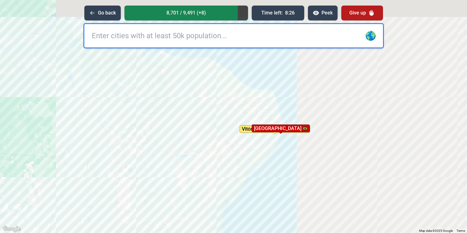
click at [232, 128] on div "To activate drag with keyboard, press Alt + Enter. Once in keyboard drag state,…" at bounding box center [233, 116] width 467 height 233
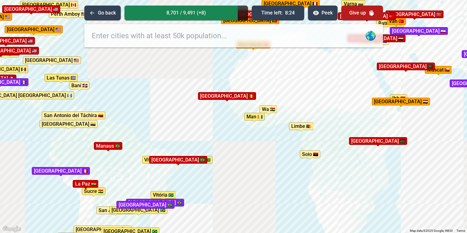
drag, startPoint x: 311, startPoint y: 134, endPoint x: 247, endPoint y: 169, distance: 72.8
click at [247, 169] on div "To activate drag with keyboard, press Alt + Enter. Once in keyboard drag state,…" at bounding box center [233, 116] width 467 height 233
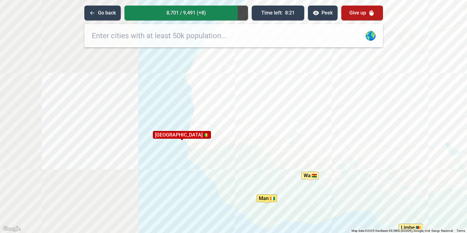
drag, startPoint x: 232, startPoint y: 98, endPoint x: 212, endPoint y: 135, distance: 41.9
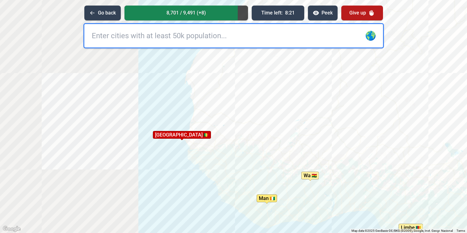
click at [212, 135] on div "To activate drag with keyboard, press Alt + Enter. Once in keyboard drag state,…" at bounding box center [233, 116] width 467 height 233
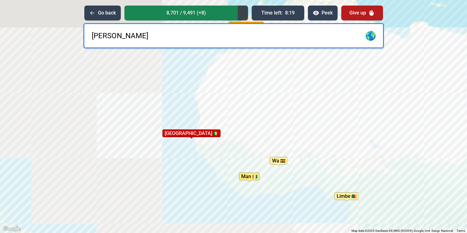
type input "tome"
type input "lome"
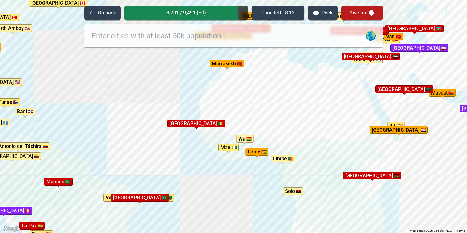
drag, startPoint x: 221, startPoint y: 92, endPoint x: 215, endPoint y: 98, distance: 8.3
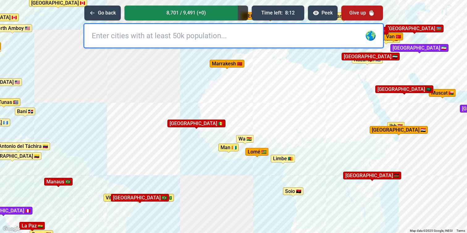
click at [215, 98] on div "To activate drag with keyboard, press Alt + Enter. Once in keyboard drag state,…" at bounding box center [233, 116] width 467 height 233
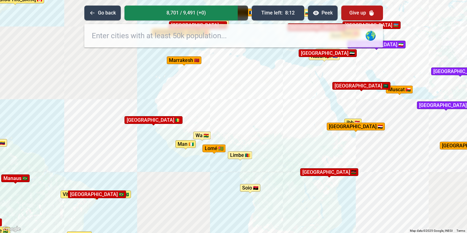
drag, startPoint x: 235, startPoint y: 128, endPoint x: 173, endPoint y: 119, distance: 62.2
click at [173, 119] on div "To activate drag with keyboard, press Alt + Enter. Once in keyboard drag state,…" at bounding box center [233, 116] width 467 height 233
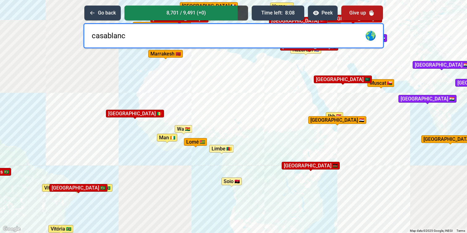
type input "casablanca"
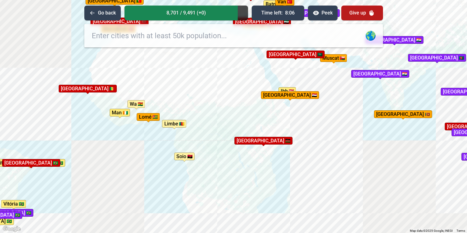
drag, startPoint x: 195, startPoint y: 95, endPoint x: 143, endPoint y: 61, distance: 61.7
click at [144, 64] on div "To activate drag with keyboard, press Alt + Enter. Once in keyboard drag state,…" at bounding box center [233, 116] width 467 height 233
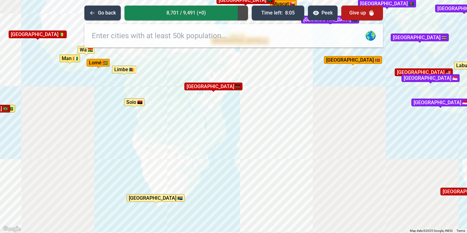
drag, startPoint x: 221, startPoint y: 122, endPoint x: 166, endPoint y: 130, distance: 55.2
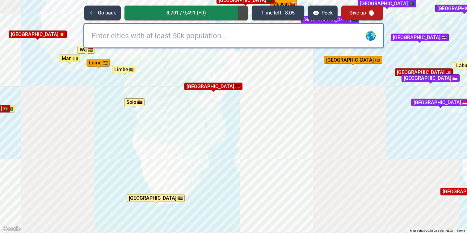
click at [170, 130] on div "To activate drag with keyboard, press Alt + Enter. Once in keyboard drag state,…" at bounding box center [233, 116] width 467 height 233
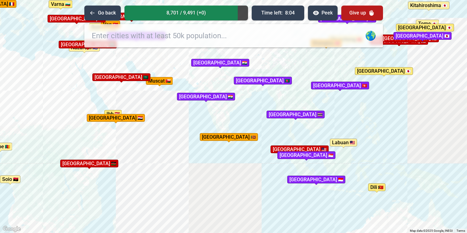
drag, startPoint x: 239, startPoint y: 99, endPoint x: 238, endPoint y: 154, distance: 55.6
click at [238, 154] on div "To activate drag with keyboard, press Alt + Enter. Once in keyboard drag state,…" at bounding box center [233, 116] width 467 height 233
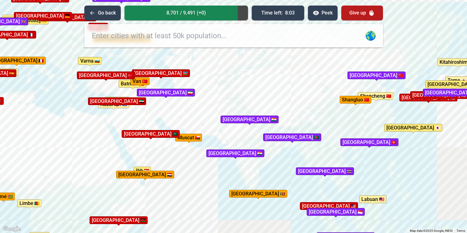
drag, startPoint x: 193, startPoint y: 109, endPoint x: 224, endPoint y: 160, distance: 60.1
click at [224, 160] on div "To activate drag with keyboard, press Alt + Enter. Once in keyboard drag state,…" at bounding box center [233, 116] width 467 height 233
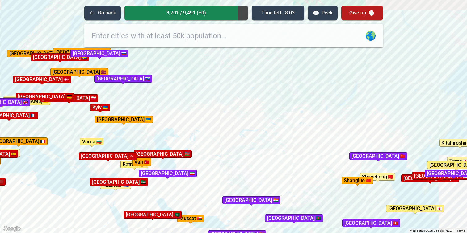
drag, startPoint x: 196, startPoint y: 84, endPoint x: 195, endPoint y: 163, distance: 78.7
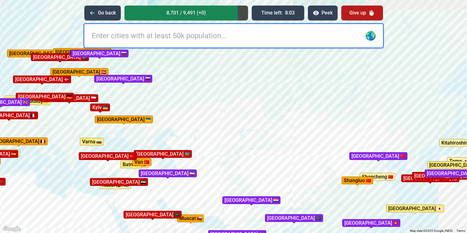
click at [195, 163] on div "To activate drag with keyboard, press Alt + Enter. Once in keyboard drag state,…" at bounding box center [233, 116] width 467 height 233
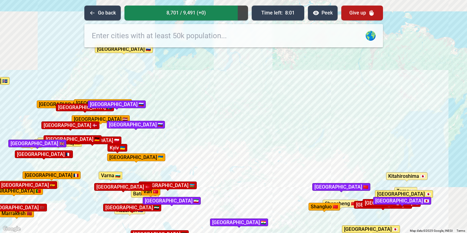
drag, startPoint x: 211, startPoint y: 145, endPoint x: 209, endPoint y: 179, distance: 33.7
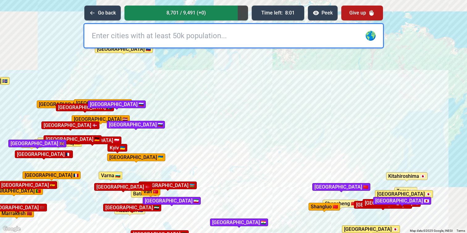
click at [209, 179] on div "To activate drag with keyboard, press Alt + Enter. Once in keyboard drag state,…" at bounding box center [233, 116] width 467 height 233
type input "omsk"
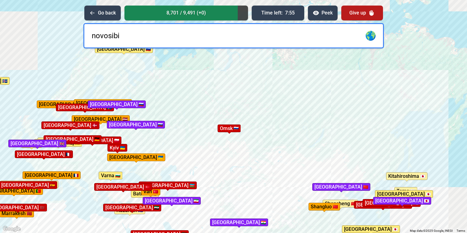
type input "novosibir"
type input "s"
type input "ulan ude"
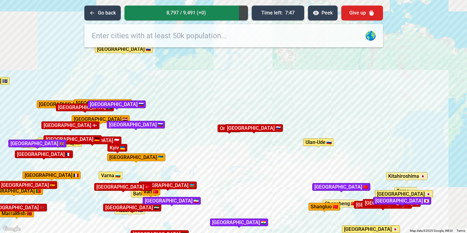
click at [354, 19] on button "Give up" at bounding box center [362, 13] width 42 height 15
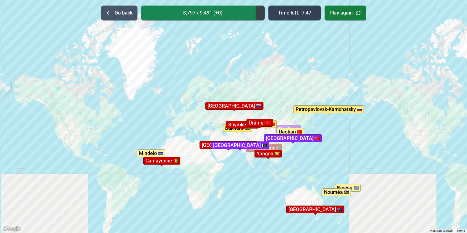
click at [123, 12] on button "Go back" at bounding box center [119, 13] width 36 height 15
